Goal: Complete application form: Complete application form

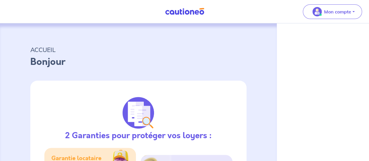
select select "FR"
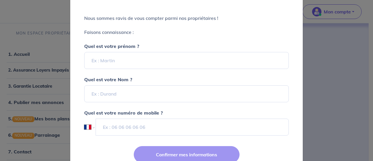
scroll to position [58, 0]
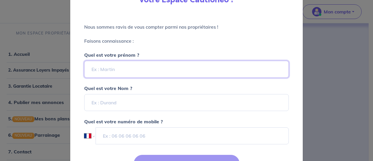
click at [110, 68] on input "Quel est votre prénom ?" at bounding box center [186, 69] width 205 height 17
type input "[PERSON_NAME]"
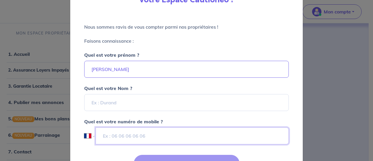
click at [114, 134] on input "tel" at bounding box center [192, 135] width 193 height 17
click at [102, 136] on input "tel" at bounding box center [192, 135] width 193 height 17
paste input "06 63 12 53 78"
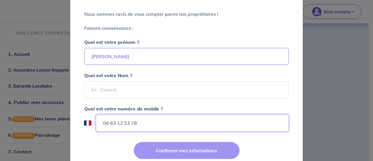
scroll to position [87, 0]
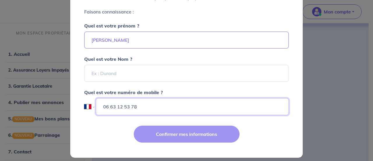
type input "06 63 12 53 78"
click at [191, 135] on div "Confirmer mes informations" at bounding box center [187, 138] width 240 height 38
click at [166, 133] on div "Confirmer mes informations" at bounding box center [187, 138] width 240 height 38
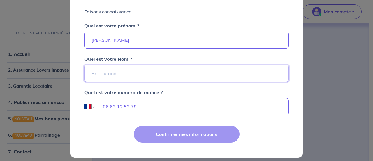
click at [92, 73] on input "Quel est votre Nom ?" at bounding box center [186, 73] width 205 height 17
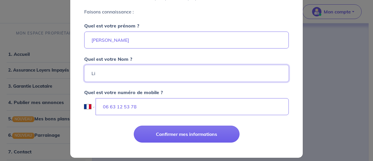
type input "L"
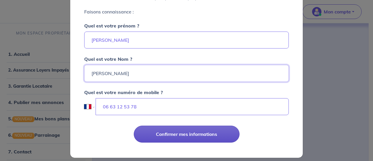
type input "[PERSON_NAME]"
click at [193, 132] on button "Confirmer mes informations" at bounding box center [187, 133] width 106 height 17
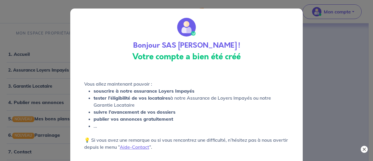
click at [364, 149] on button "×" at bounding box center [364, 148] width 7 height 7
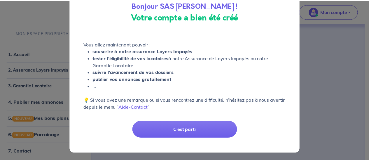
scroll to position [40, 0]
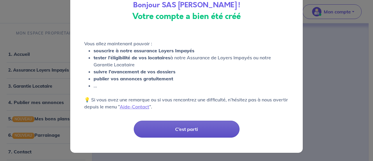
click at [193, 129] on button "C’est parti" at bounding box center [187, 128] width 106 height 17
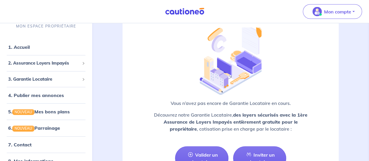
scroll to position [612, 0]
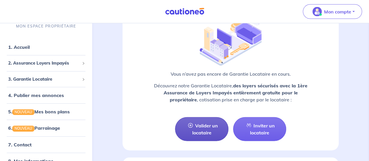
click at [201, 124] on link "Valider un locataire" at bounding box center [201, 129] width 53 height 24
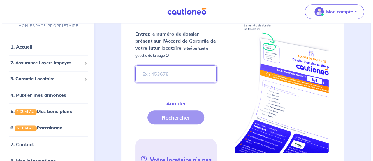
scroll to position [234, 0]
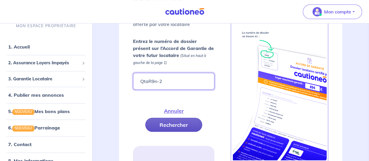
type input "QtaR9n-2"
click at [187, 125] on button "Rechercher" at bounding box center [173, 124] width 57 height 14
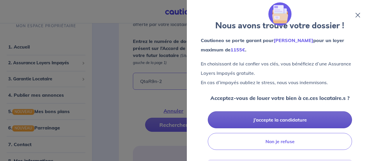
click at [292, 119] on button "J’accepte la candidature" at bounding box center [280, 119] width 144 height 17
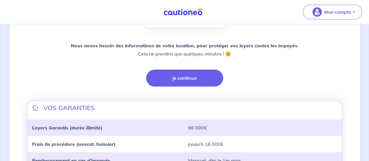
scroll to position [110, 0]
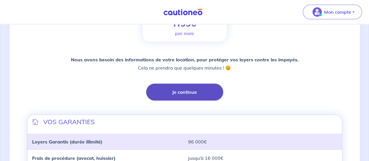
click at [190, 89] on button "Je continue" at bounding box center [184, 91] width 77 height 17
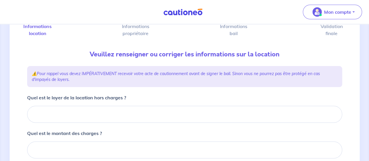
scroll to position [71, 0]
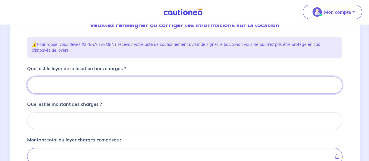
click at [53, 85] on input "Quel est le loyer de la location hors charges ?" at bounding box center [184, 84] width 315 height 17
type input "11"
type input "115"
type input "1150"
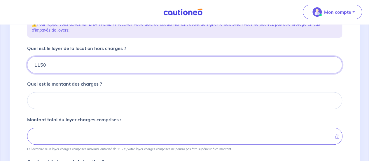
scroll to position [101, 0]
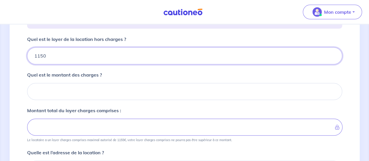
type input "1150"
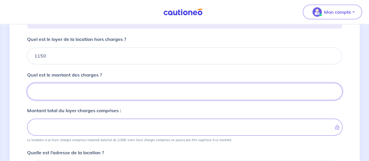
click at [86, 89] on input "Quel est le montant des charges ?" at bounding box center [184, 91] width 315 height 17
type input "0"
type input "1150"
type input "0"
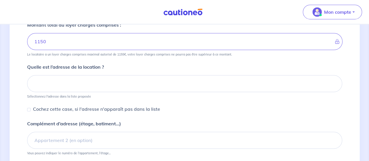
scroll to position [188, 0]
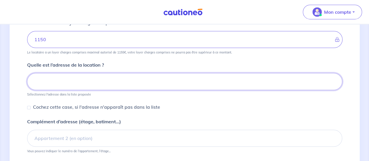
click at [48, 81] on input at bounding box center [184, 81] width 315 height 17
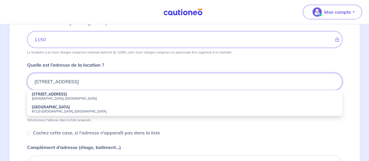
click at [83, 79] on input "1 A Rue de la Carrière 67110 NIEDERBRONN LES BAINS" at bounding box center [184, 81] width 315 height 17
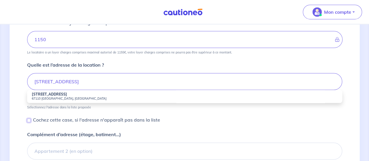
click at [31, 119] on div "Cochez cette case, si l'adresse n'apparaît pas dans la liste" at bounding box center [93, 119] width 133 height 7
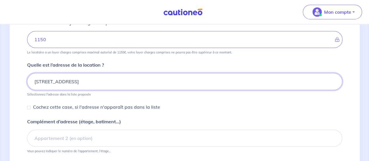
click at [110, 80] on input "1 A Rue de la Carrière PAVILLON 1 67110 NIEDERBRONN LES BAINS" at bounding box center [184, 81] width 315 height 17
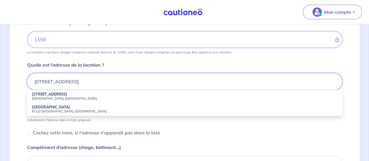
click at [41, 80] on input "1 A Rue de la Carrière 67110 NIEDERBRONN LES BAINS" at bounding box center [184, 81] width 315 height 17
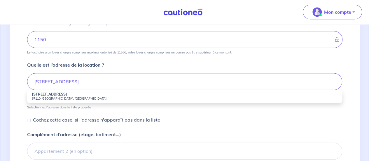
click at [64, 96] on small "67110 Niederbronn-les-Bains, France" at bounding box center [184, 98] width 305 height 4
type input "1a Rue de la Carrière, 67110 Niederbronn-les-Bains, France"
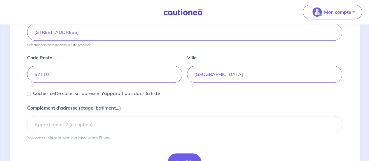
scroll to position [246, 0]
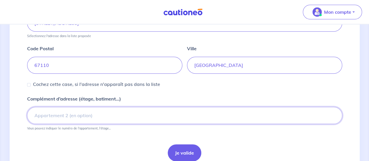
click at [57, 112] on input "Complément d’adresse (étage, batiment...)" at bounding box center [184, 115] width 315 height 17
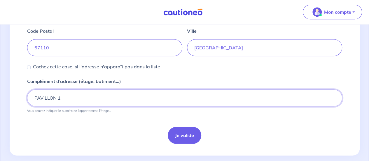
type input "PAVILLON 1"
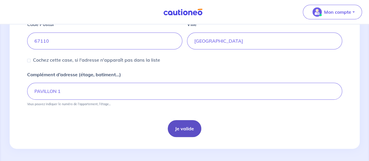
click at [178, 130] on button "Je valide" at bounding box center [185, 128] width 34 height 17
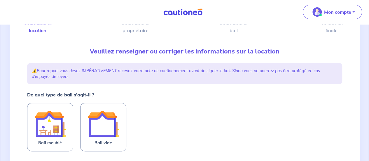
scroll to position [58, 0]
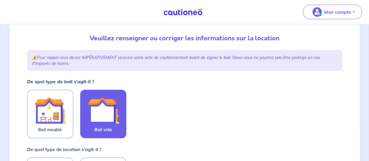
click at [104, 112] on img at bounding box center [102, 109] width 31 height 31
click at [0, 0] on input "Bail vide" at bounding box center [0, 0] width 0 height 0
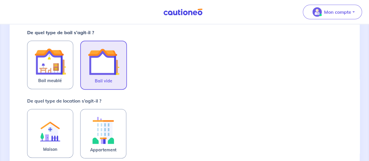
scroll to position [117, 0]
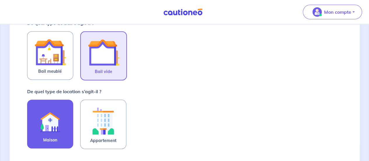
click at [43, 122] on img at bounding box center [49, 120] width 31 height 32
click at [0, 0] on input "Maison" at bounding box center [0, 0] width 0 height 0
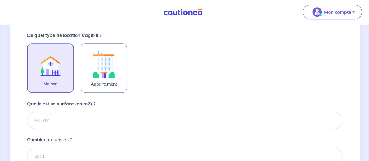
scroll to position [175, 0]
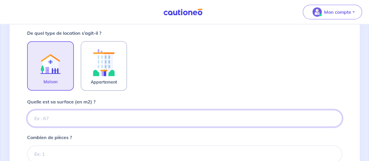
click at [44, 117] on input "Quelle est sa surface (en m2) ?" at bounding box center [184, 118] width 315 height 17
type input "68"
click at [46, 118] on input "68.5" at bounding box center [184, 118] width 315 height 17
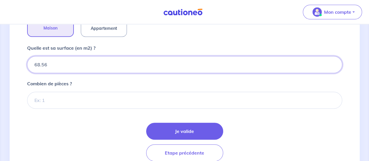
scroll to position [233, 0]
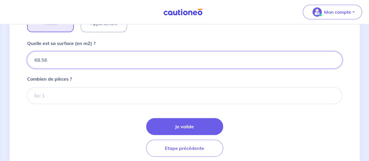
type input "68.56"
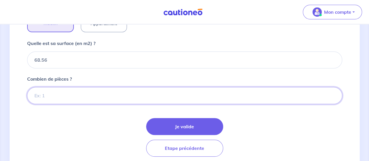
click at [43, 94] on input "Combien de pièces ?" at bounding box center [184, 95] width 315 height 17
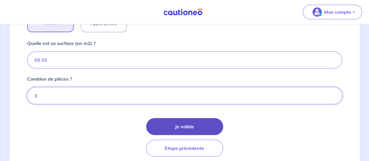
type input "3"
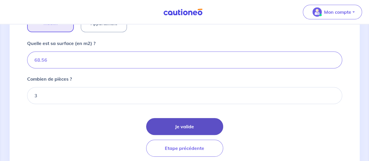
click at [177, 122] on button "Je valide" at bounding box center [184, 126] width 77 height 17
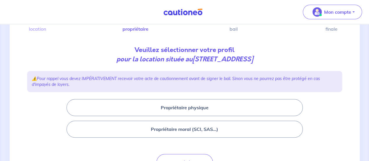
scroll to position [58, 0]
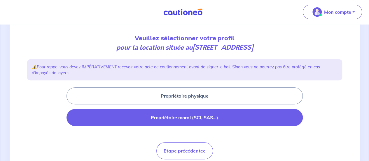
click at [169, 117] on button "Propriétaire moral (SCI, SAS...)" at bounding box center [184, 117] width 236 height 17
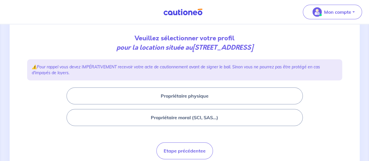
scroll to position [19, 0]
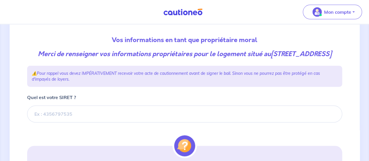
scroll to position [58, 0]
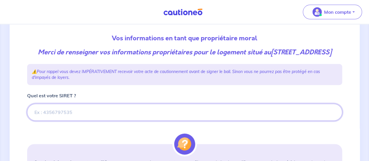
click at [54, 120] on input "Quel est votre SIRET ?" at bounding box center [184, 111] width 315 height 17
paste input "53883064700011"
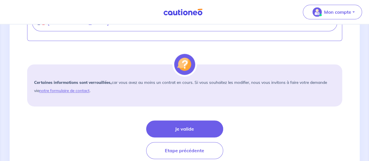
scroll to position [379, 0]
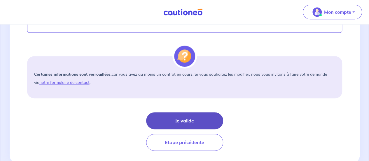
type input "53883064700011"
click at [186, 128] on button "Je valide" at bounding box center [184, 120] width 77 height 17
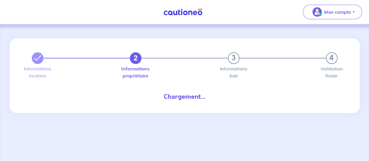
select select "FR"
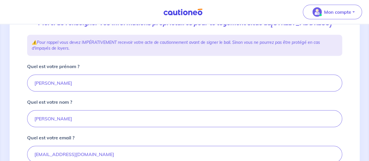
scroll to position [87, 0]
drag, startPoint x: 57, startPoint y: 90, endPoint x: 27, endPoint y: 88, distance: 30.6
type input "[PERSON_NAME]"
drag, startPoint x: 48, startPoint y: 126, endPoint x: 25, endPoint y: 124, distance: 22.8
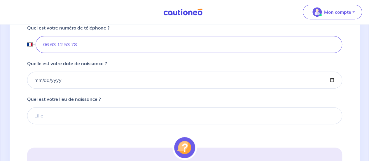
scroll to position [233, 0]
type input "IGERT"
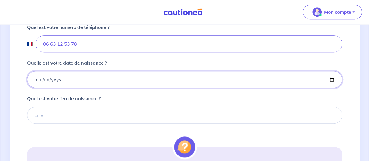
click at [64, 85] on input "Quelle est votre date de naissance ?" at bounding box center [184, 79] width 315 height 17
type input "1955-07-15"
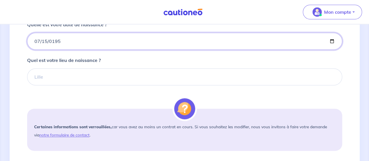
scroll to position [262, 0]
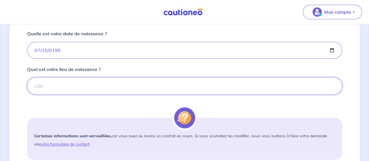
click at [43, 92] on input "Quel est votre lieu de naissance ?" at bounding box center [184, 85] width 315 height 17
click at [35, 94] on input "Quel est votre lieu de naissance ?" at bounding box center [184, 85] width 315 height 17
click at [36, 94] on input "Quel est votre lieu de naissance ?" at bounding box center [184, 85] width 315 height 17
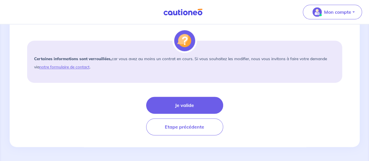
scroll to position [346, 0]
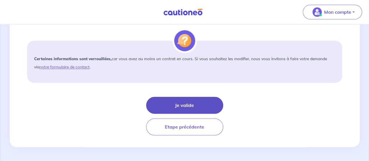
type input "DANNEMARIE"
click at [201, 105] on button "Je valide" at bounding box center [184, 104] width 77 height 17
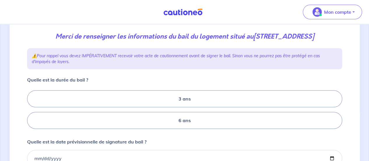
scroll to position [87, 0]
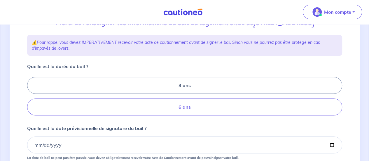
click at [188, 115] on label "6 ans" at bounding box center [184, 106] width 315 height 17
click at [31, 98] on input "6 ans" at bounding box center [29, 96] width 4 height 4
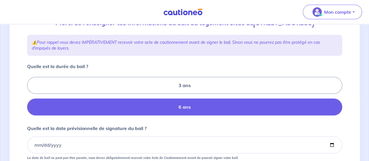
radio input "true"
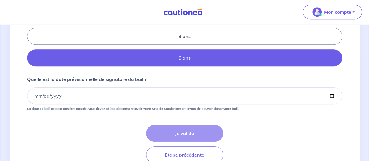
scroll to position [146, 0]
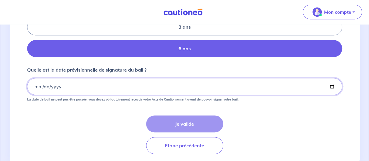
click at [34, 95] on input "Quelle est la date prévisionnelle de signature du bail ?" at bounding box center [184, 86] width 315 height 17
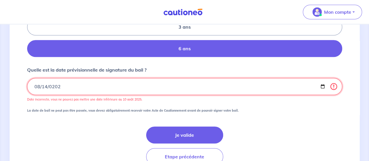
type input "2025-08-14"
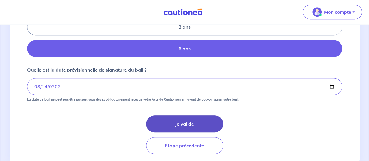
click at [193, 132] on button "Je valide" at bounding box center [184, 123] width 77 height 17
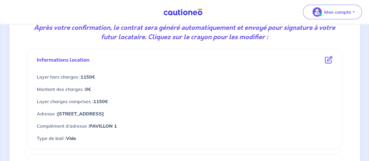
scroll to position [94, 0]
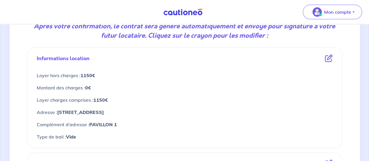
click at [329, 57] on icon at bounding box center [329, 58] width 8 height 8
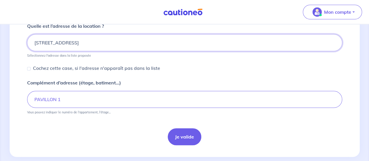
scroll to position [232, 0]
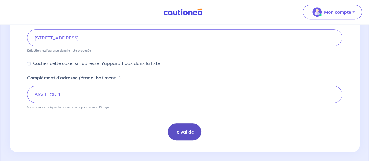
click at [181, 128] on button "Je valide" at bounding box center [185, 131] width 34 height 17
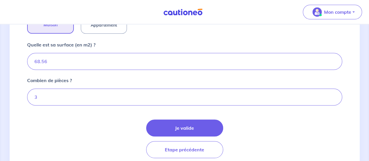
scroll to position [235, 0]
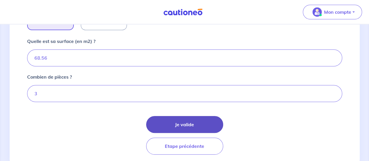
click at [202, 124] on button "Je valide" at bounding box center [184, 124] width 77 height 17
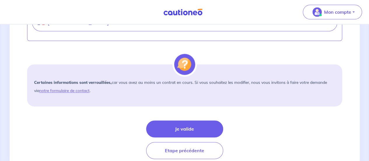
scroll to position [376, 0]
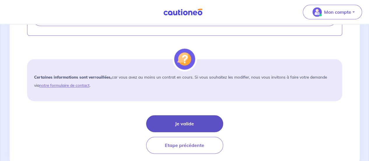
click at [204, 129] on button "Je valide" at bounding box center [184, 123] width 77 height 17
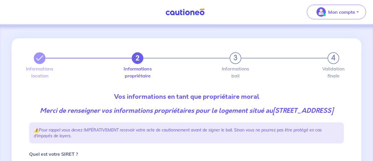
select select "FR"
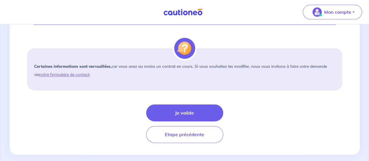
scroll to position [335, 0]
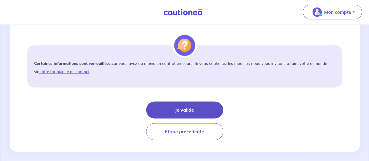
click at [202, 115] on button "Je valide" at bounding box center [184, 109] width 77 height 17
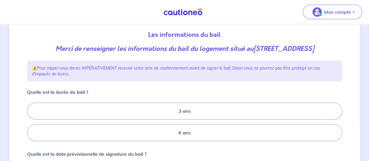
scroll to position [64, 0]
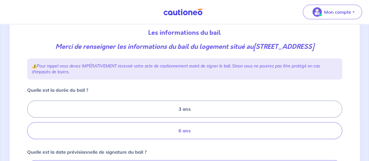
click at [205, 138] on label "6 ans" at bounding box center [184, 130] width 315 height 17
click at [31, 122] on input "6 ans" at bounding box center [29, 120] width 4 height 4
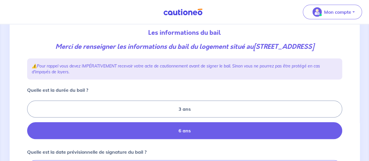
radio input "true"
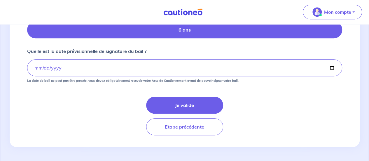
scroll to position [172, 0]
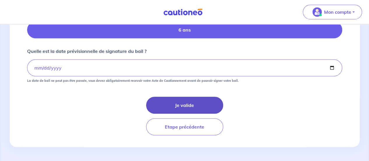
click at [198, 104] on button "Je valide" at bounding box center [184, 104] width 77 height 17
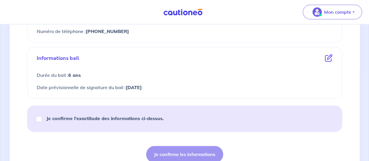
scroll to position [341, 0]
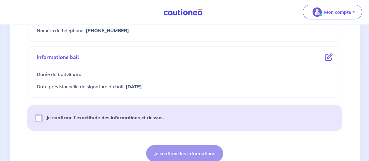
click at [37, 115] on input "Je confirme l’exactitude des informations ci-dessus." at bounding box center [39, 118] width 6 height 6
checkbox input "true"
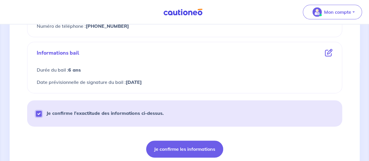
scroll to position [348, 0]
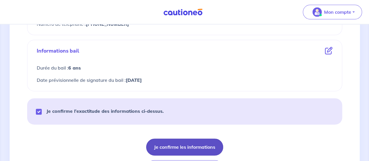
click at [198, 144] on button "Je confirme les informations" at bounding box center [184, 146] width 77 height 17
